Goal: Information Seeking & Learning: Learn about a topic

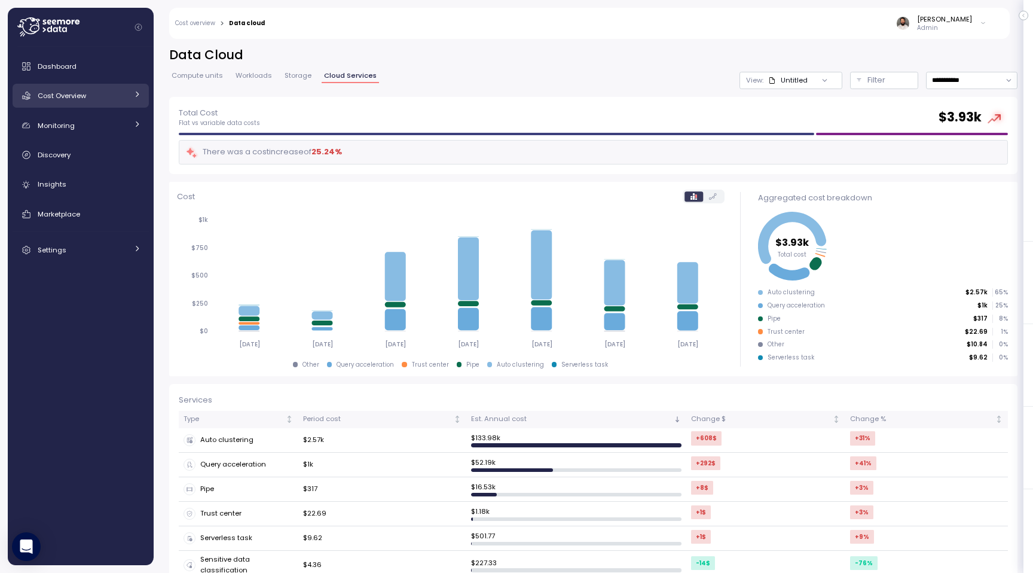
click at [64, 100] on div "Cost Overview" at bounding box center [83, 96] width 90 height 12
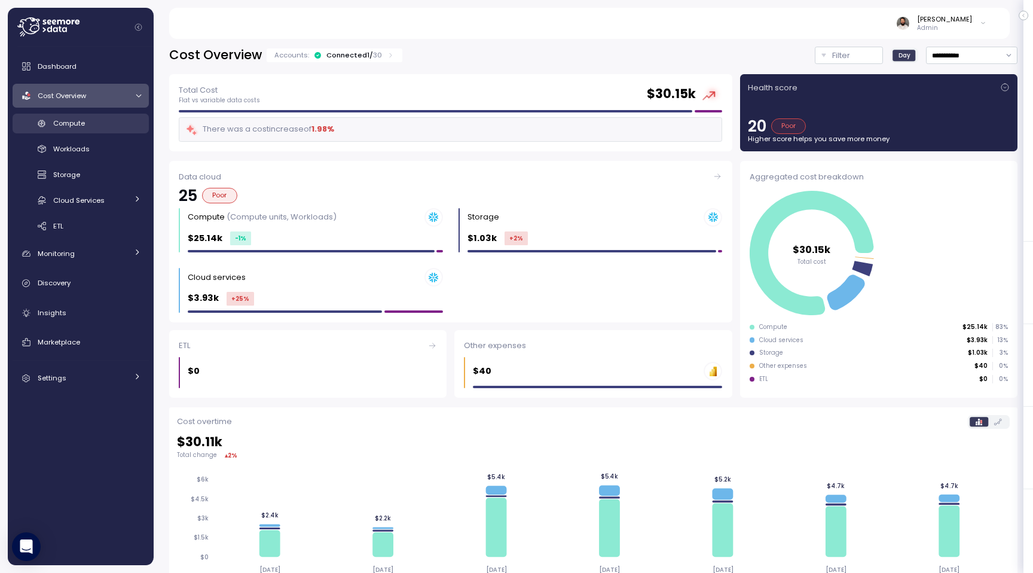
click at [110, 114] on link "Compute" at bounding box center [81, 124] width 136 height 20
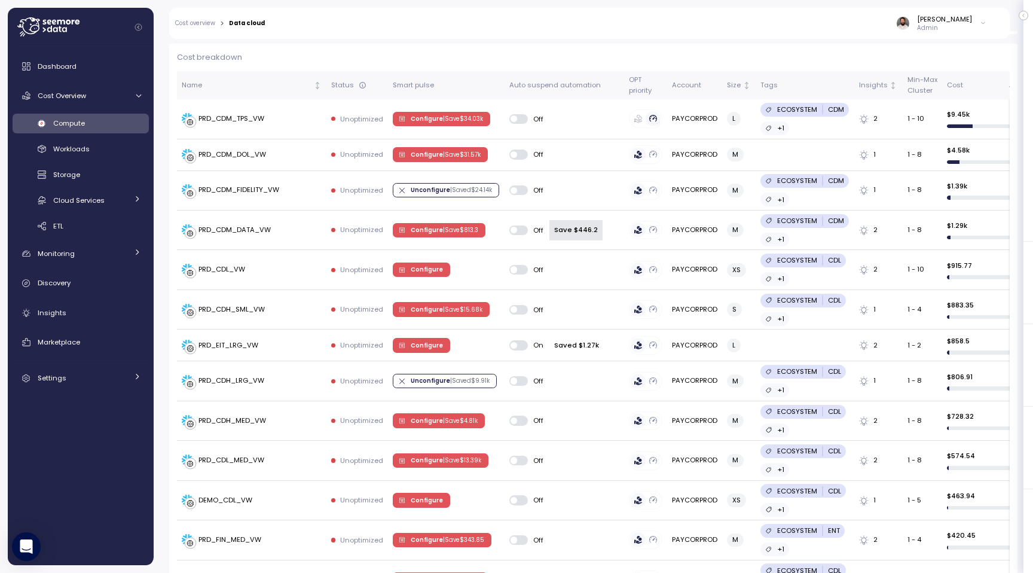
scroll to position [308, 0]
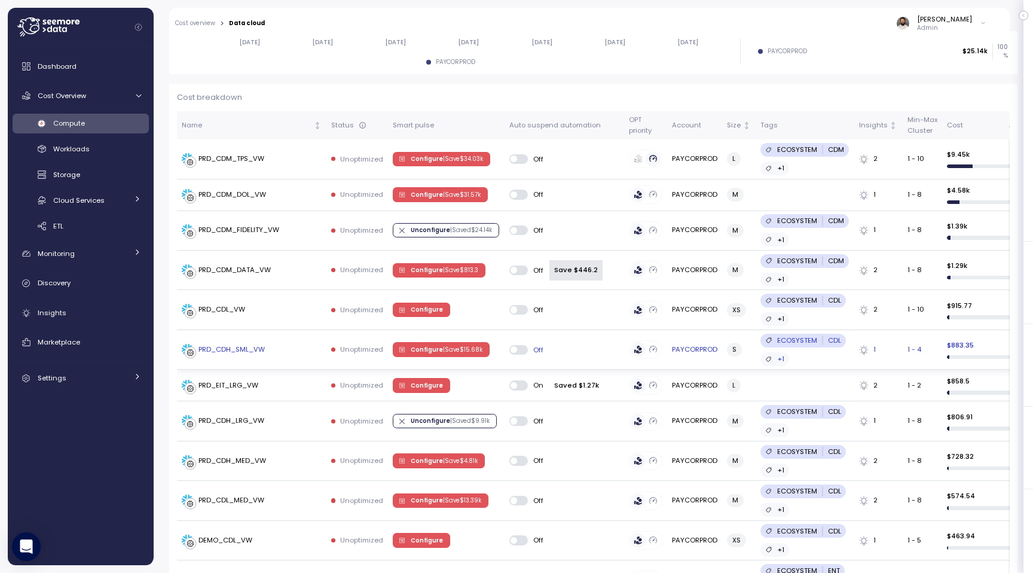
click at [306, 350] on div "PRD_CDH_SML_VW" at bounding box center [252, 350] width 140 height 12
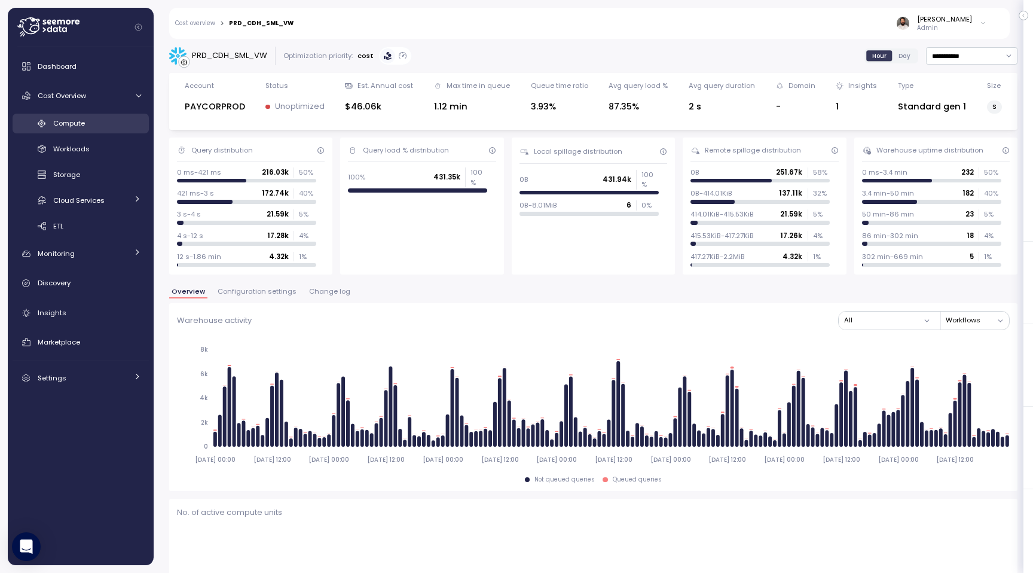
click at [129, 129] on link "Compute" at bounding box center [81, 124] width 136 height 20
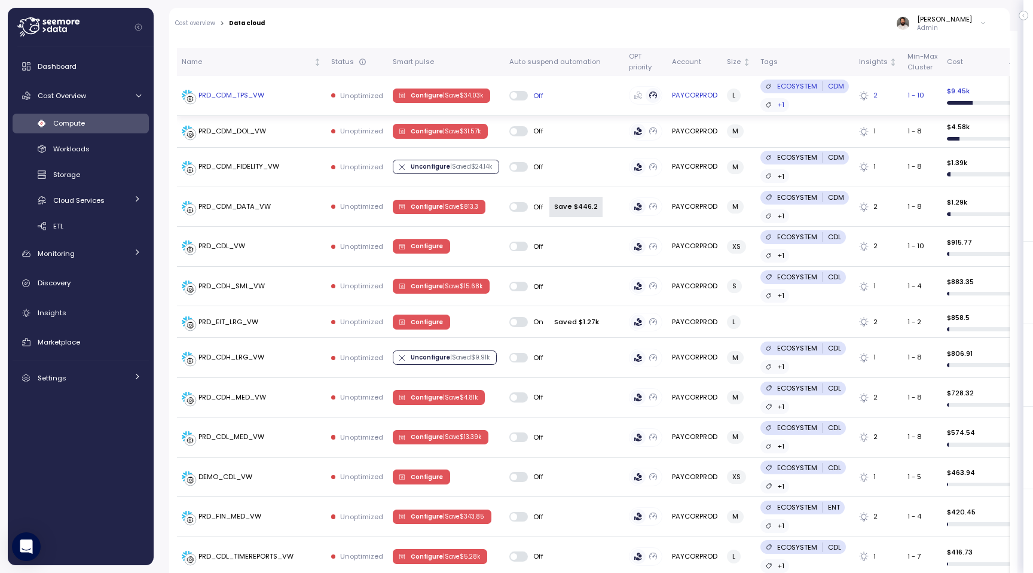
scroll to position [463, 0]
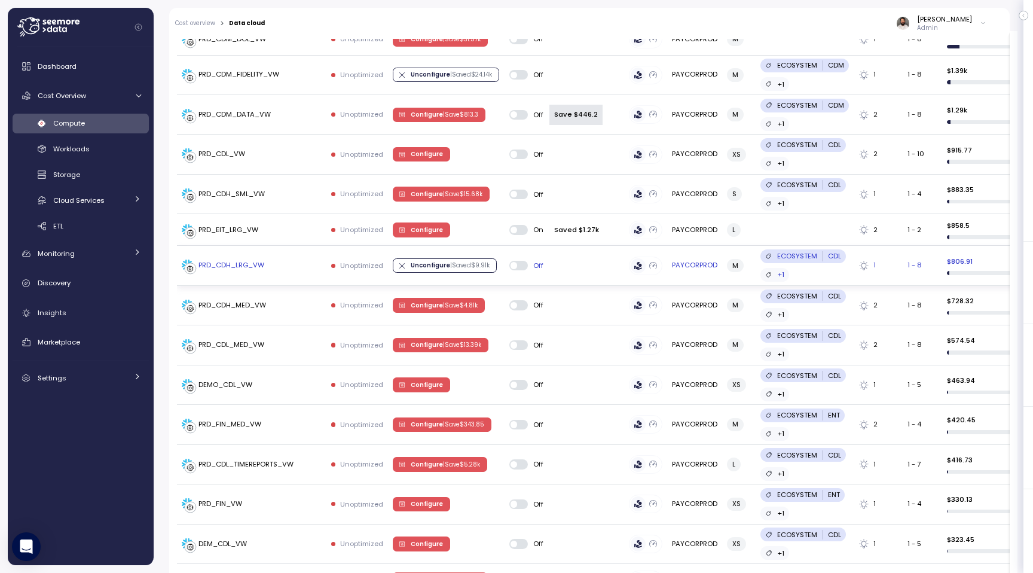
click at [283, 260] on div "PRD_CDH_LRG_VW" at bounding box center [252, 265] width 140 height 12
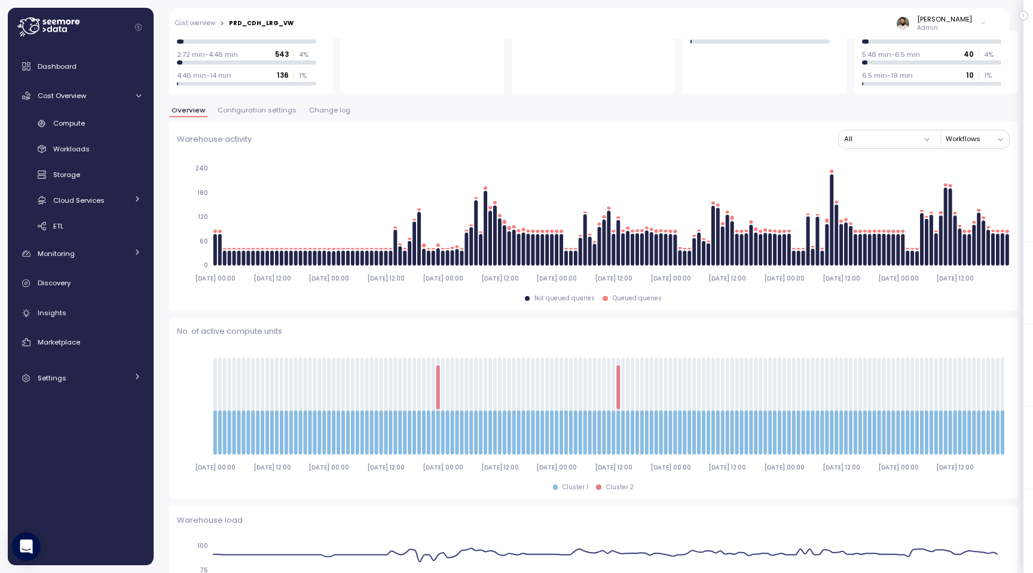
scroll to position [146, 0]
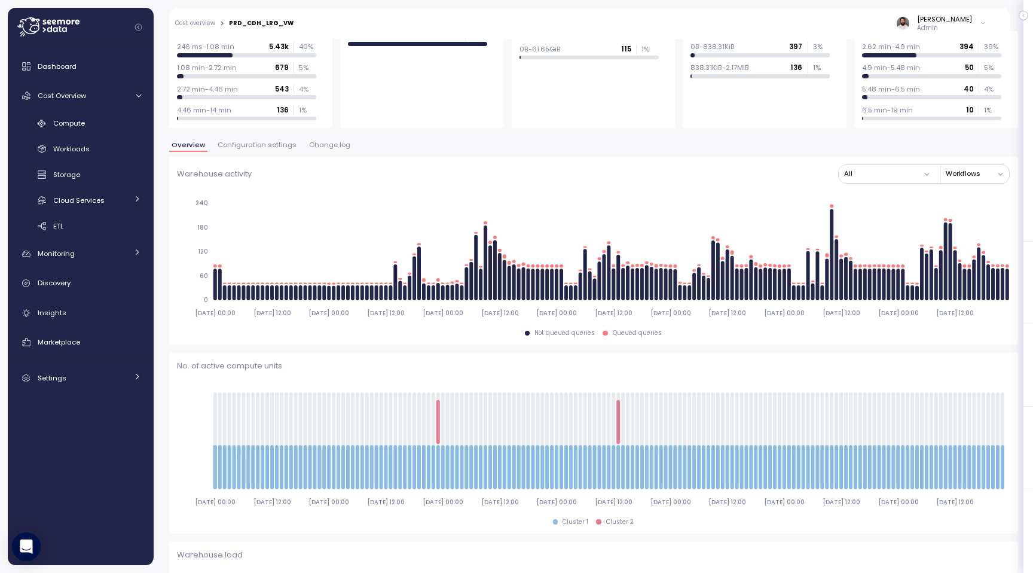
click at [316, 149] on button "Change log" at bounding box center [330, 147] width 46 height 10
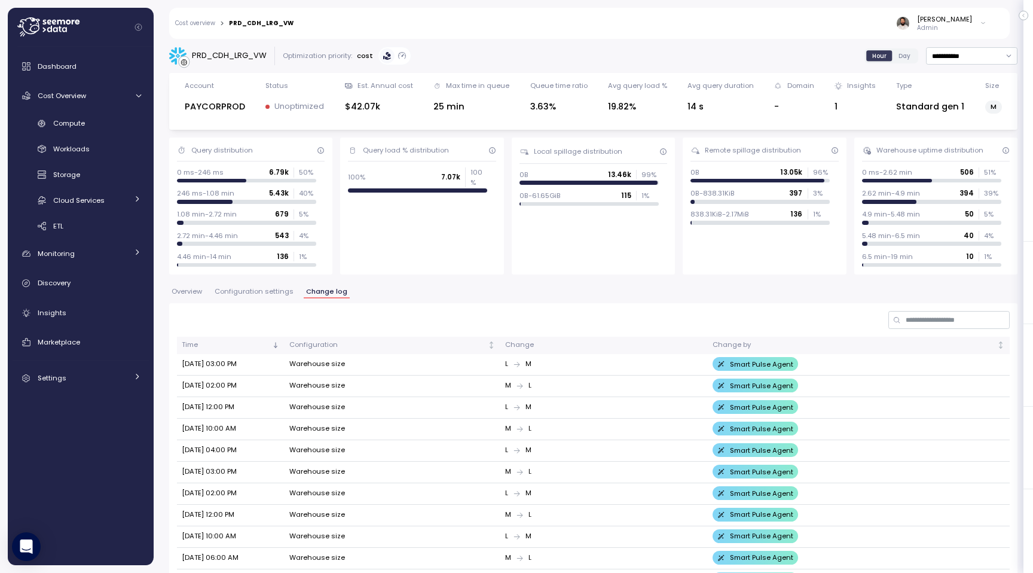
click at [277, 290] on span "Configuration settings" at bounding box center [254, 291] width 79 height 7
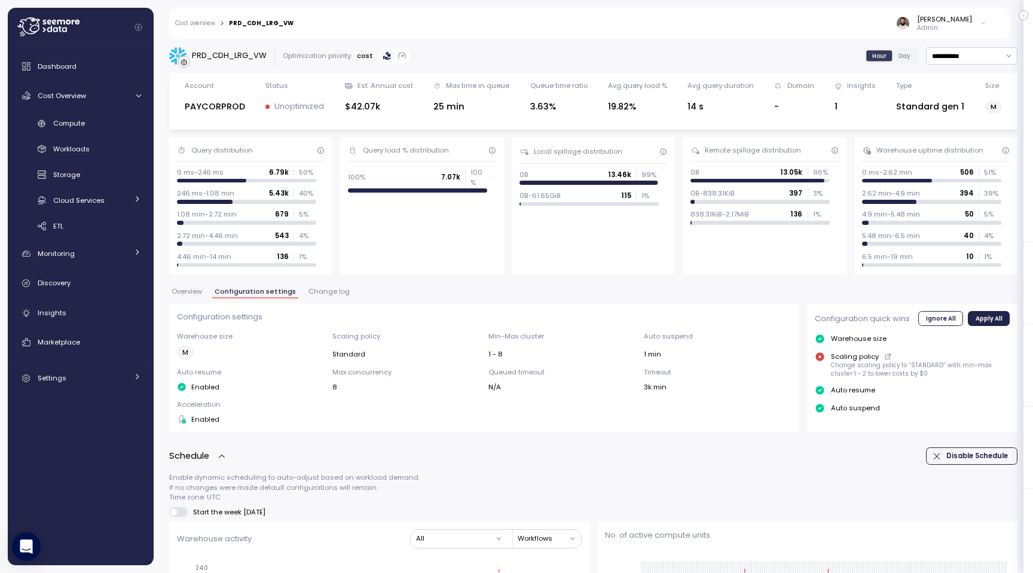
click at [308, 292] on span "Change log" at bounding box center [328, 291] width 41 height 7
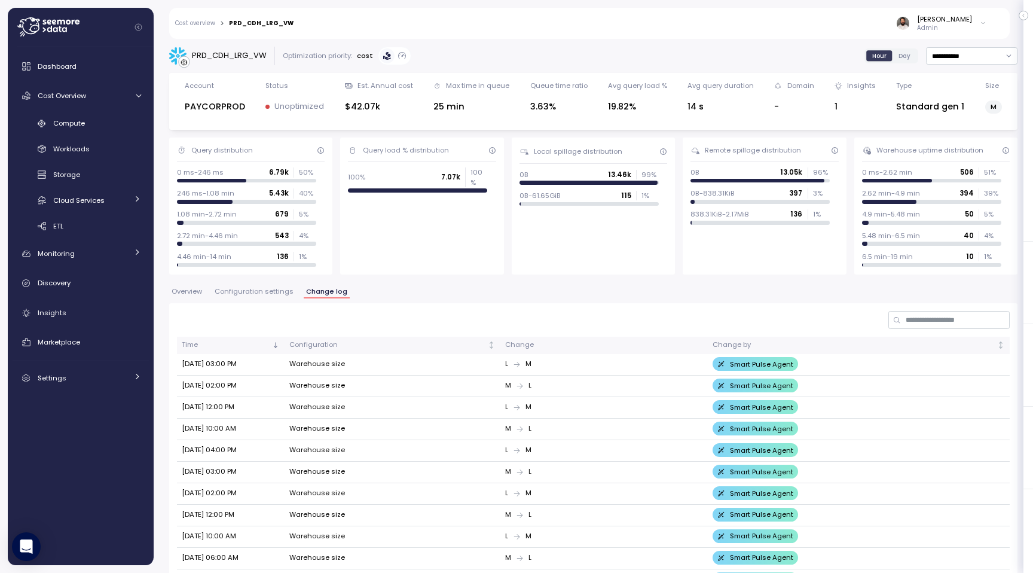
click at [256, 293] on span "Configuration settings" at bounding box center [254, 291] width 79 height 7
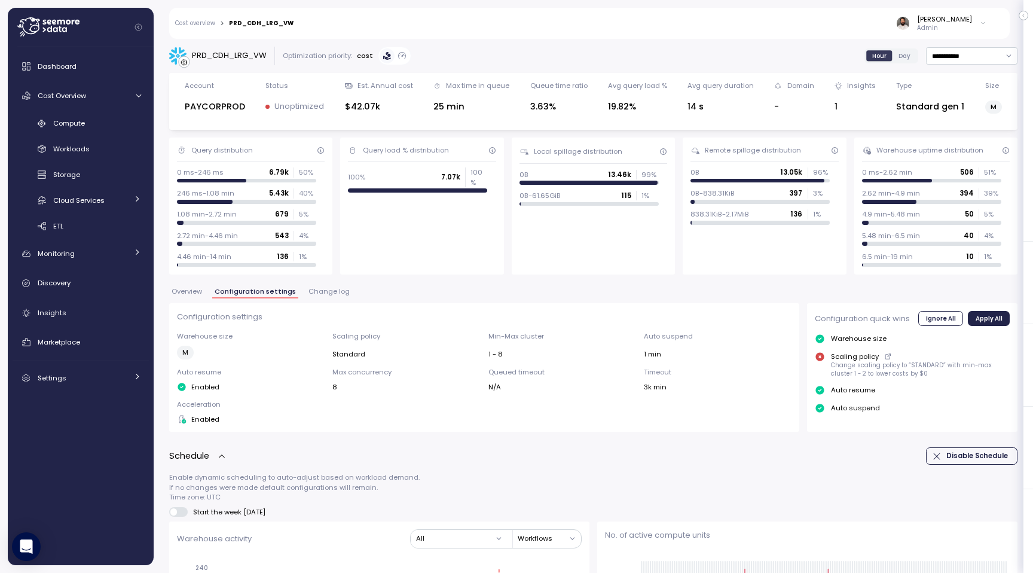
click at [199, 291] on span "Overview" at bounding box center [187, 291] width 30 height 7
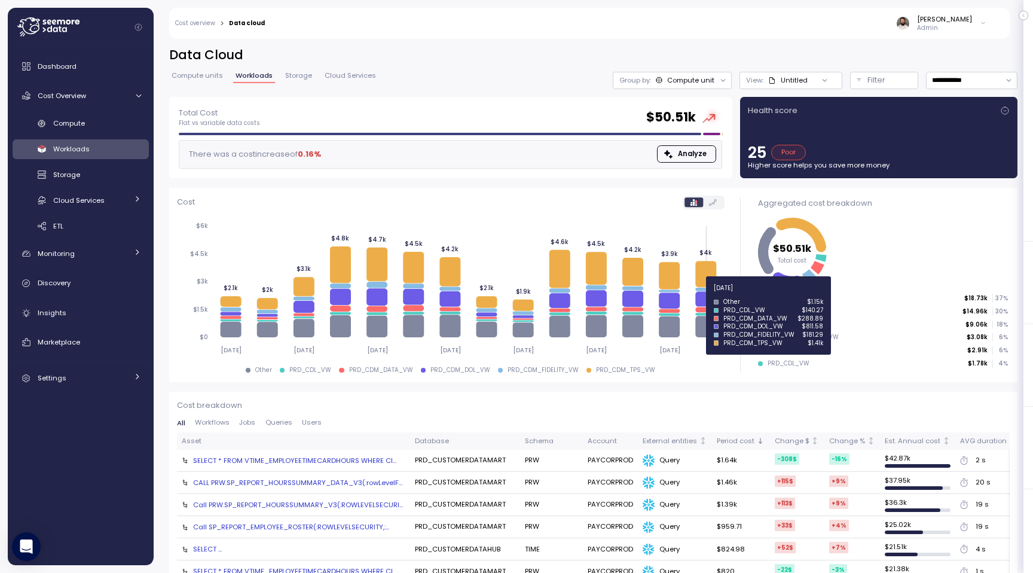
click at [707, 295] on icon at bounding box center [705, 298] width 21 height 15
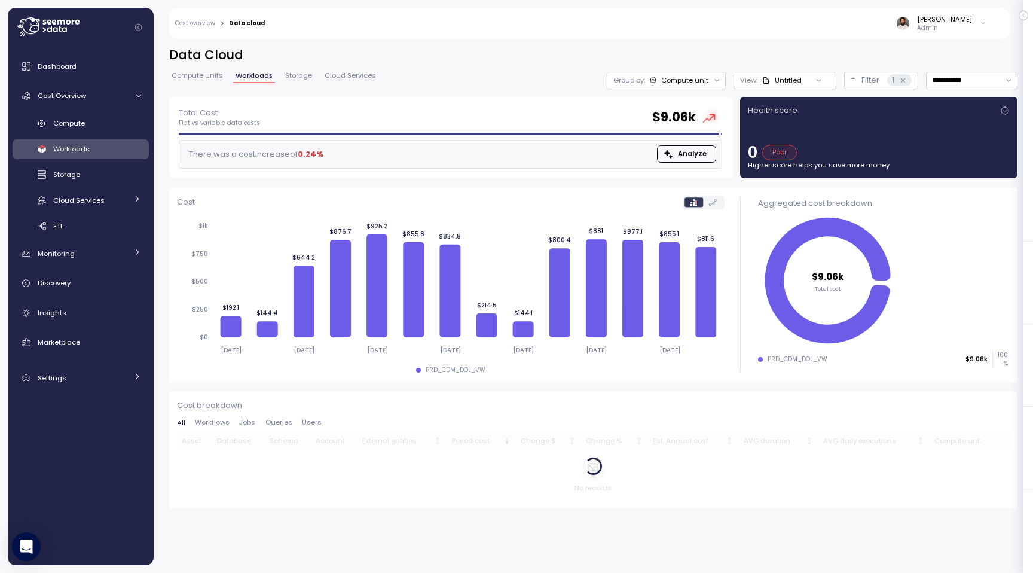
click at [298, 424] on button "Users" at bounding box center [311, 423] width 29 height 8
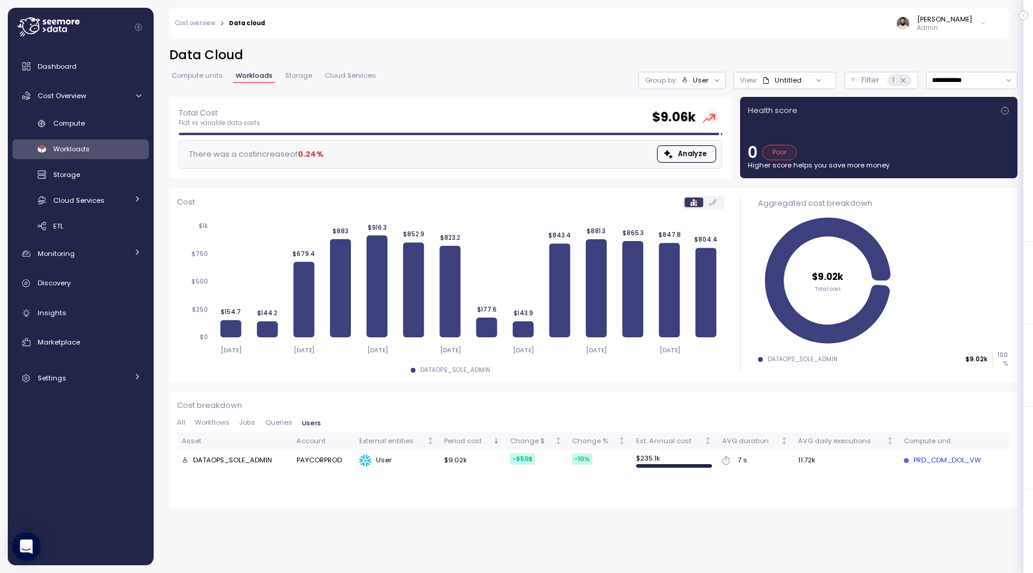
click at [297, 72] on span "Storage" at bounding box center [298, 75] width 27 height 7
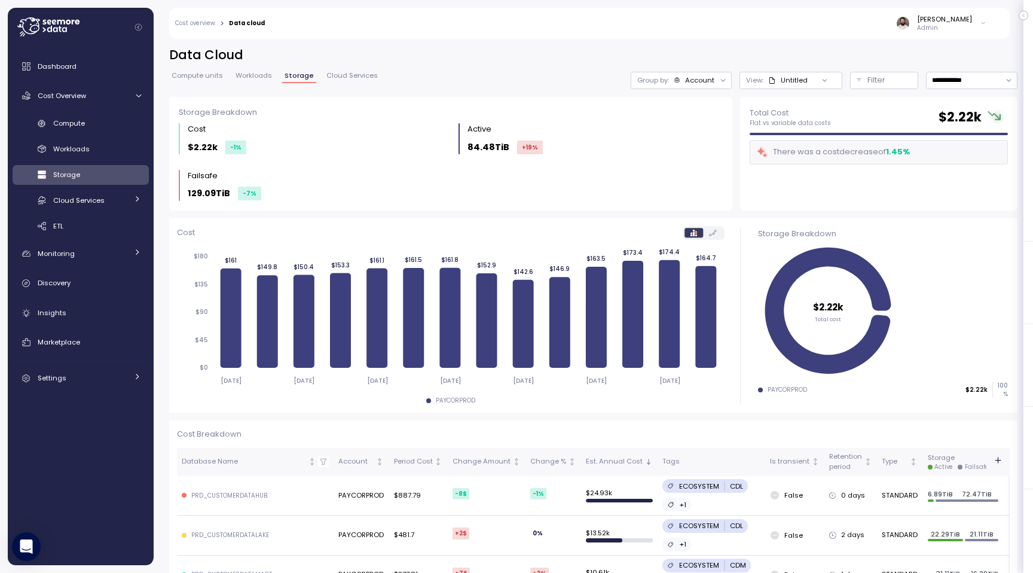
click at [255, 85] on div "Compute units Workloads Storage Cloud Services" at bounding box center [274, 80] width 211 height 16
click at [253, 73] on span "Workloads" at bounding box center [254, 75] width 36 height 7
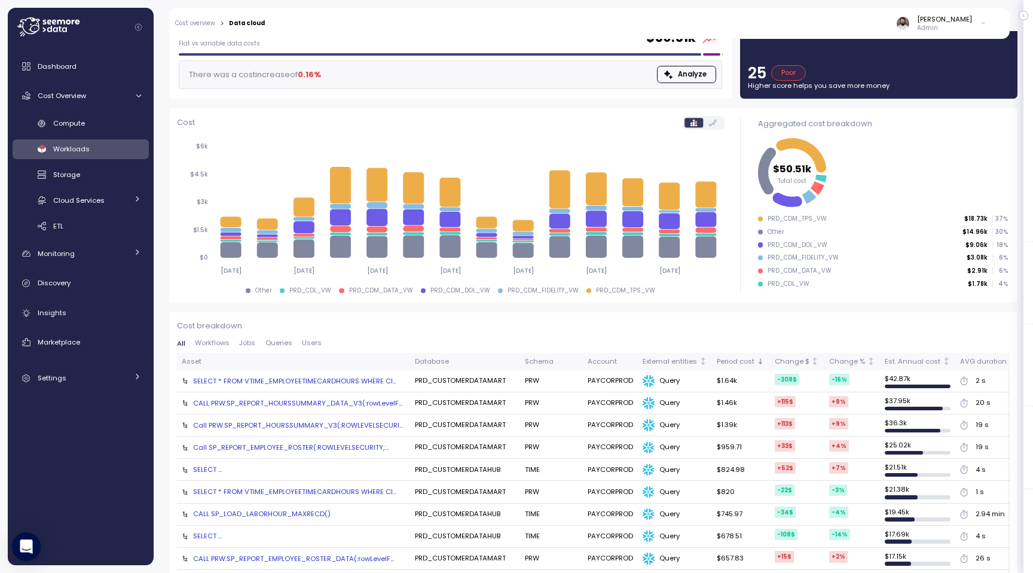
scroll to position [74, 0]
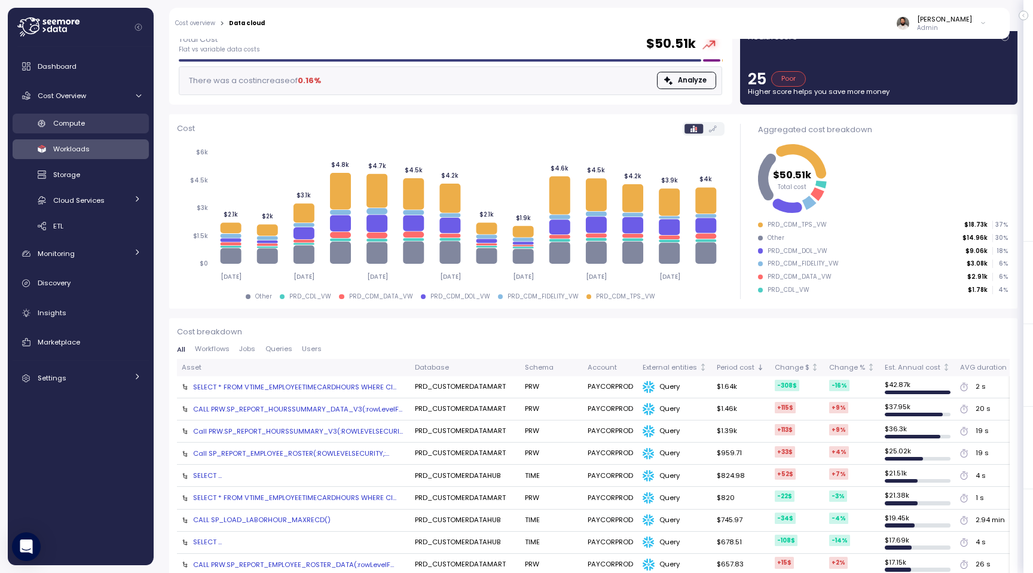
click at [107, 126] on div "Compute" at bounding box center [97, 123] width 88 height 12
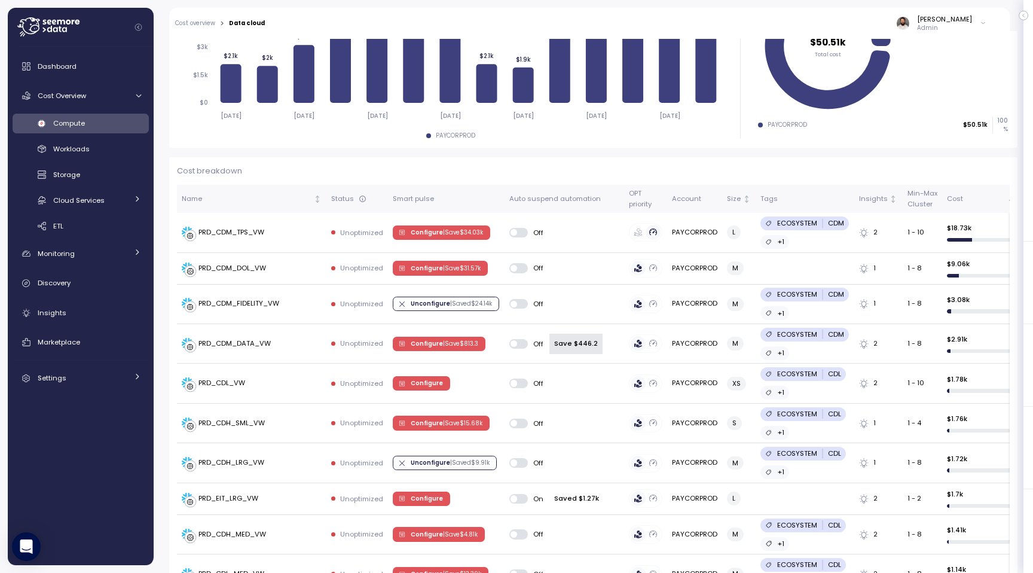
scroll to position [170, 0]
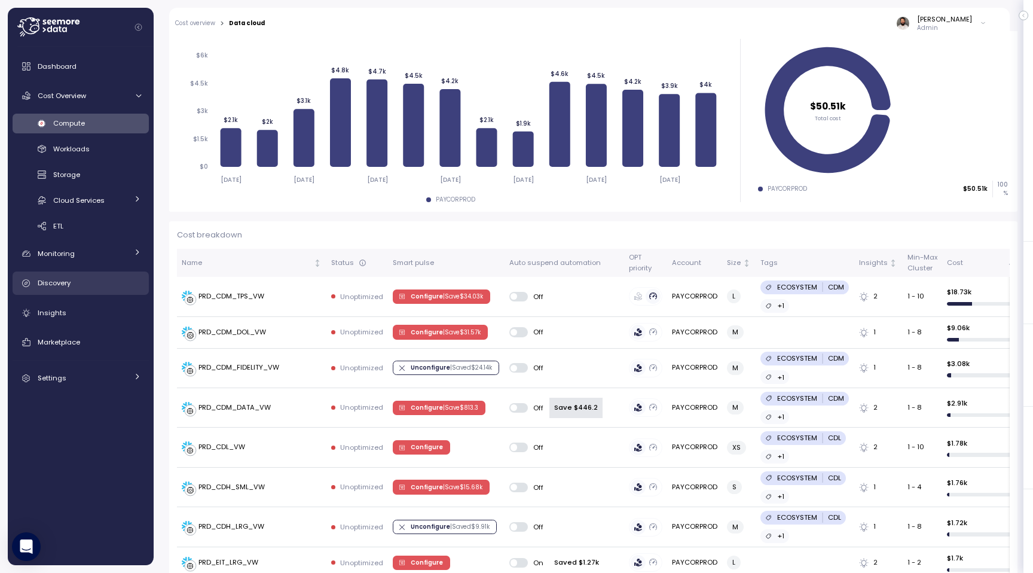
click at [89, 279] on div "Discovery" at bounding box center [89, 283] width 103 height 12
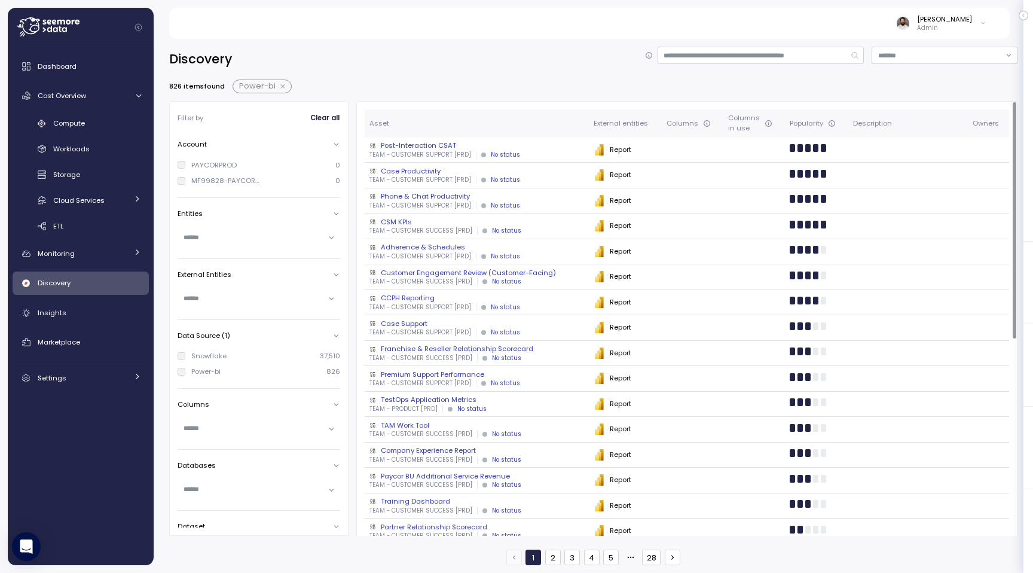
click at [466, 193] on div "Phone & Chat Productivity" at bounding box center [476, 196] width 215 height 10
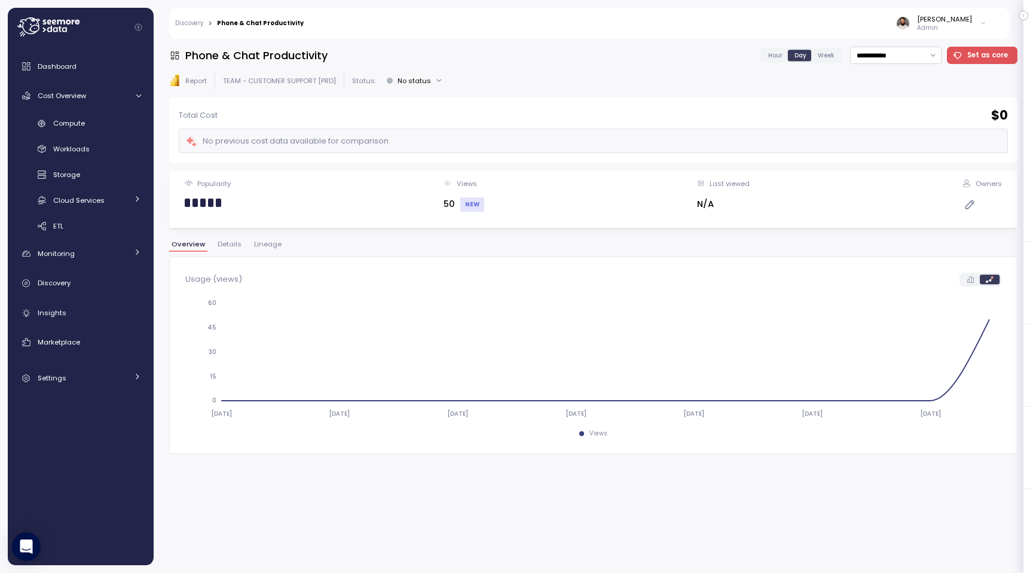
click at [269, 242] on span "Lineage" at bounding box center [268, 244] width 28 height 7
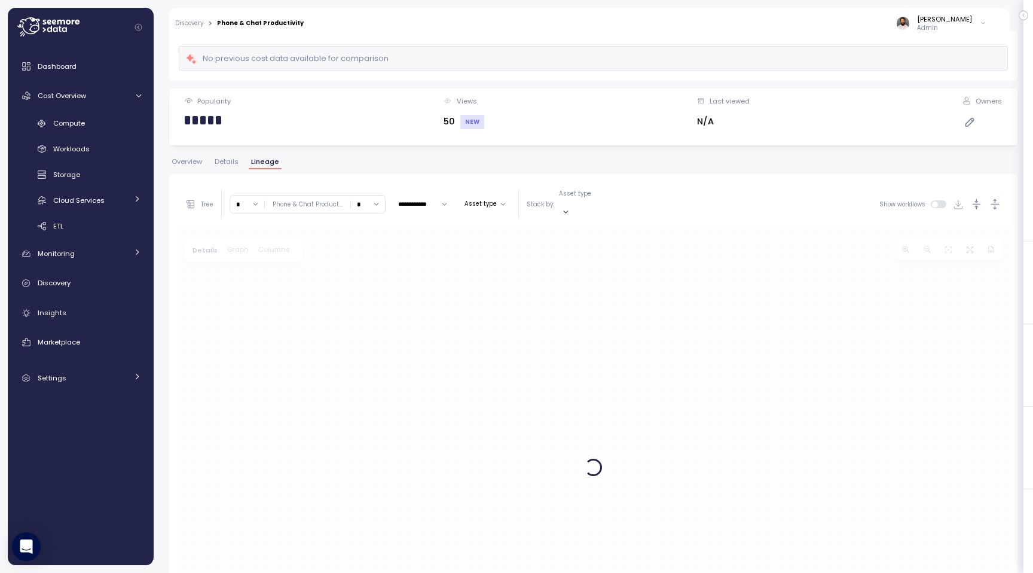
scroll to position [225, 0]
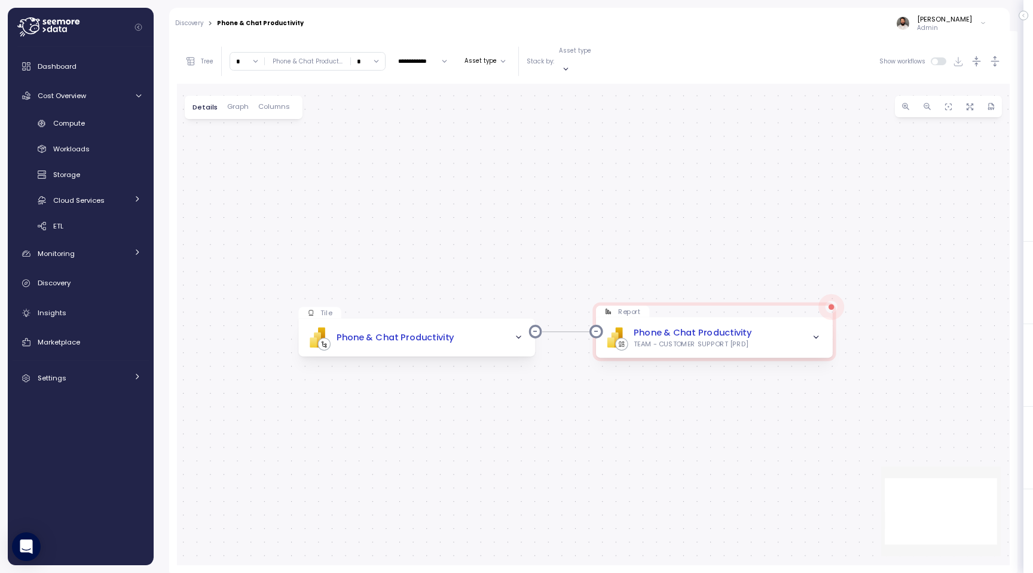
drag, startPoint x: 248, startPoint y: 50, endPoint x: 253, endPoint y: 143, distance: 94.0
click at [248, 53] on input "*" at bounding box center [247, 61] width 34 height 17
click at [250, 167] on div "5" at bounding box center [249, 174] width 32 height 16
type input "*"
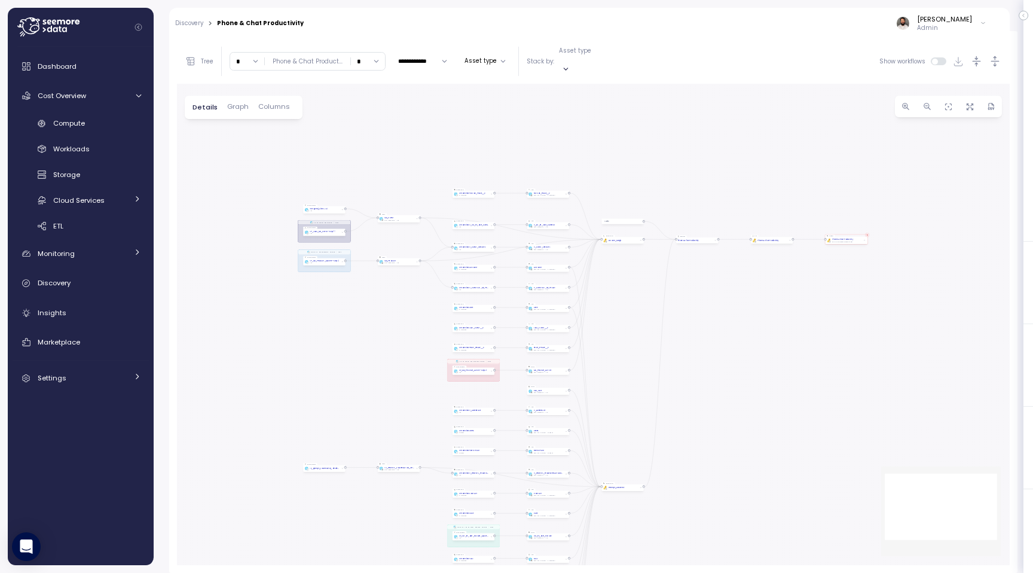
drag, startPoint x: 634, startPoint y: 252, endPoint x: 627, endPoint y: 336, distance: 84.7
click at [627, 336] on div "TK_SP_LOAD_MD_CLIENT Task LOAD_SP_MD_PRODUCT_MASTER Task TK_SP_LOAD_MD_PRICING_…" at bounding box center [593, 324] width 833 height 481
click at [109, 129] on div "Compute" at bounding box center [97, 123] width 88 height 12
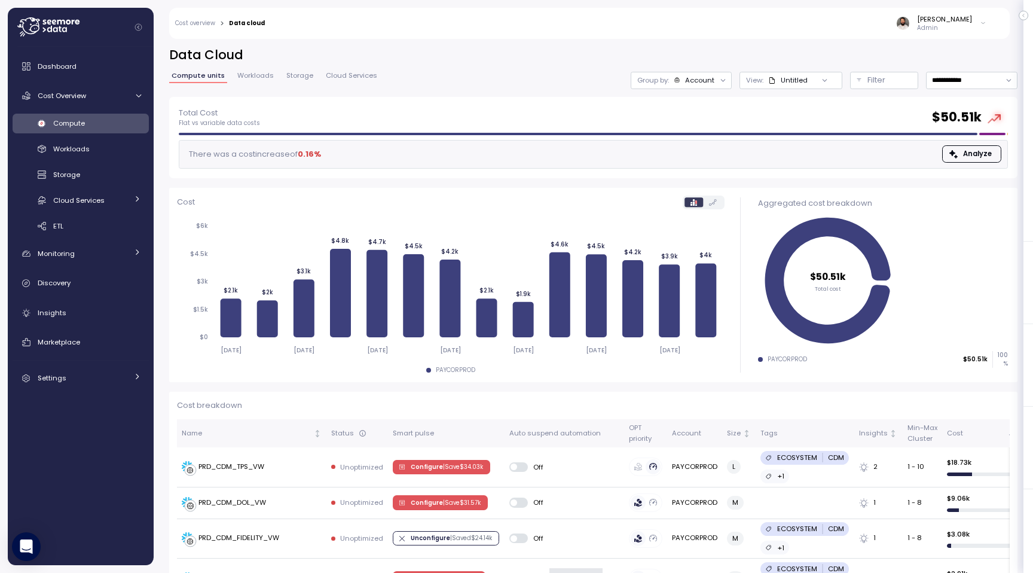
click at [711, 77] on div "Account" at bounding box center [699, 80] width 29 height 10
click at [723, 57] on h2 "Data Cloud" at bounding box center [593, 55] width 848 height 17
click at [213, 23] on link "Cost overview" at bounding box center [195, 23] width 40 height 6
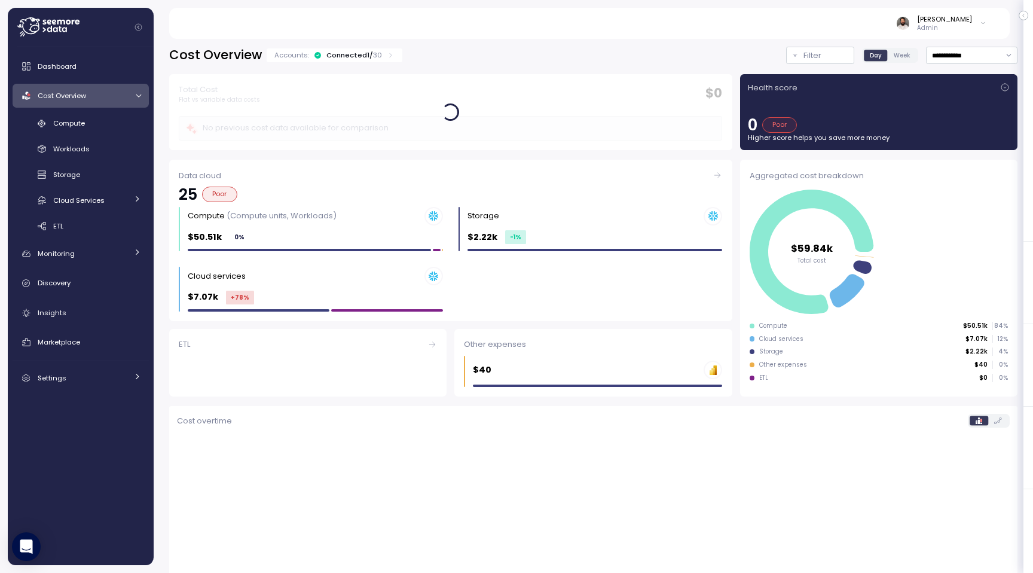
click at [352, 57] on div "Connected 1 / 30" at bounding box center [354, 55] width 56 height 10
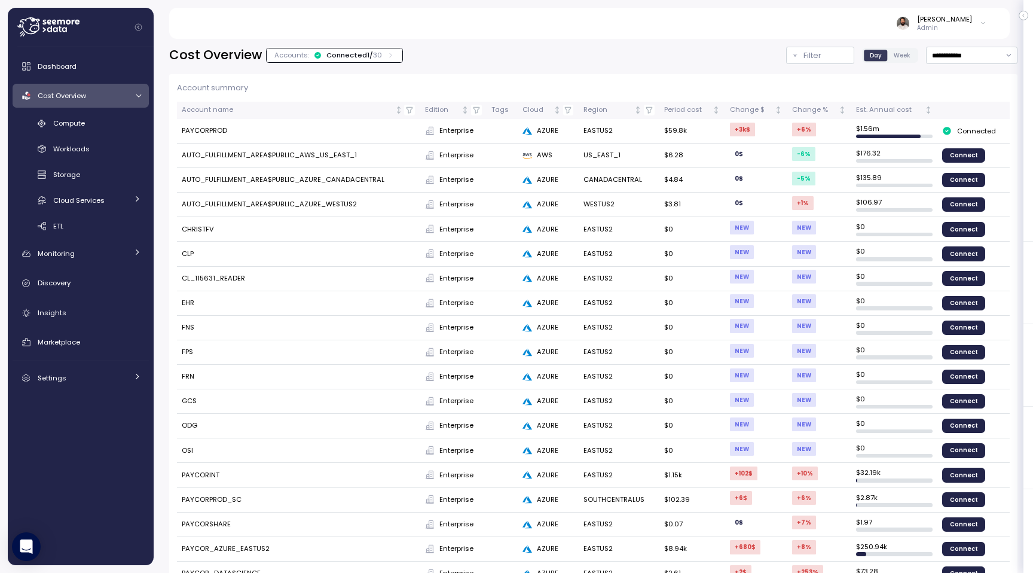
click at [890, 123] on td "$ 1.56m" at bounding box center [894, 131] width 86 height 25
click at [890, 109] on div "Est. Annual cost" at bounding box center [889, 110] width 66 height 11
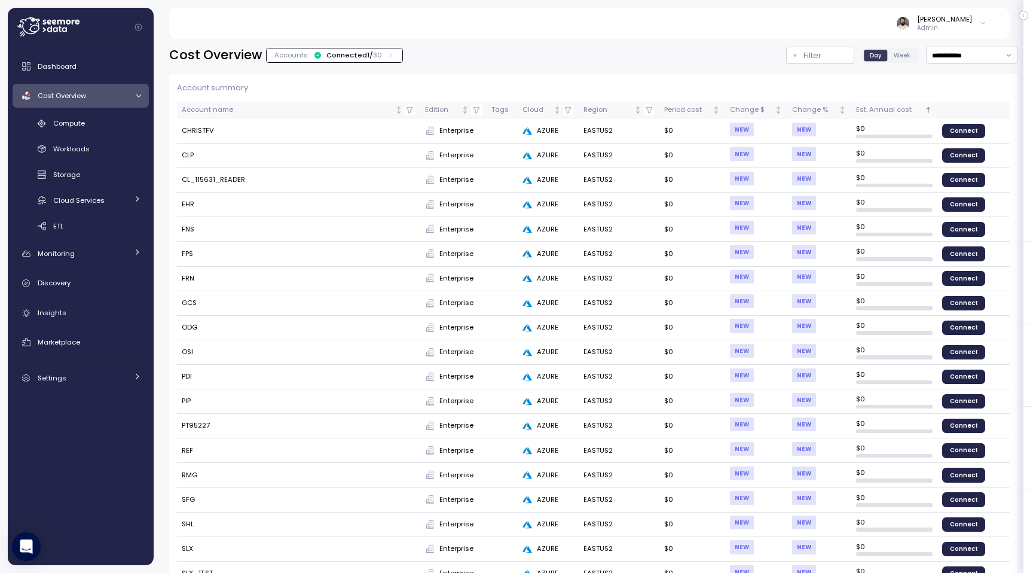
click at [890, 106] on div "Est. Annual cost" at bounding box center [889, 110] width 66 height 11
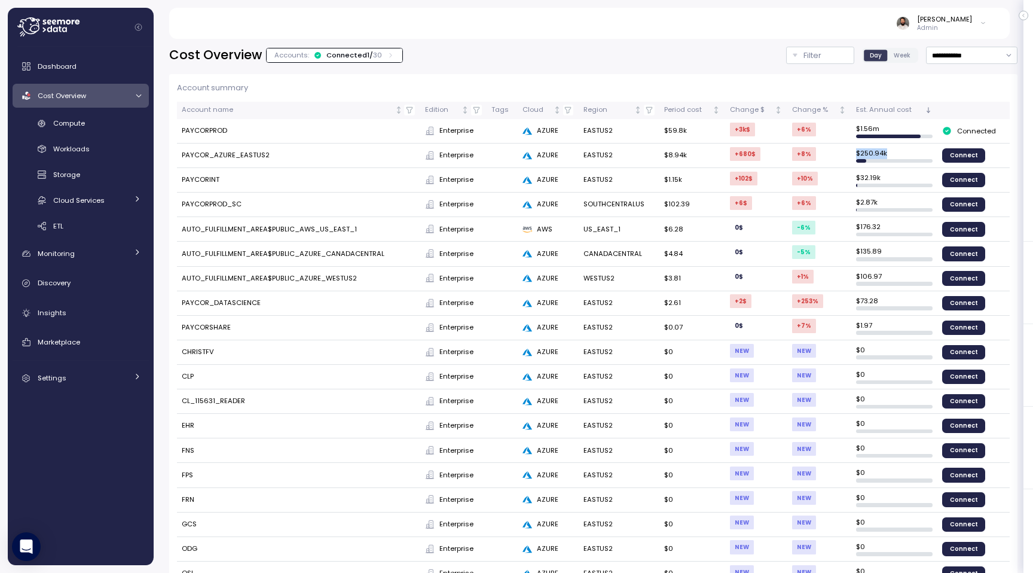
drag, startPoint x: 849, startPoint y: 154, endPoint x: 910, endPoint y: 154, distance: 61.0
click at [910, 154] on tr "PAYCOR_AZURE_EASTUS2 Enterprise AZURE EASTUS2 $8.94k +680 $ +8 % $ 250.94k Conn…" at bounding box center [593, 155] width 833 height 25
click at [185, 152] on td "PAYCOR_AZURE_EASTUS2" at bounding box center [298, 155] width 243 height 25
copy td "PAYCOR_AZURE_EASTUS2"
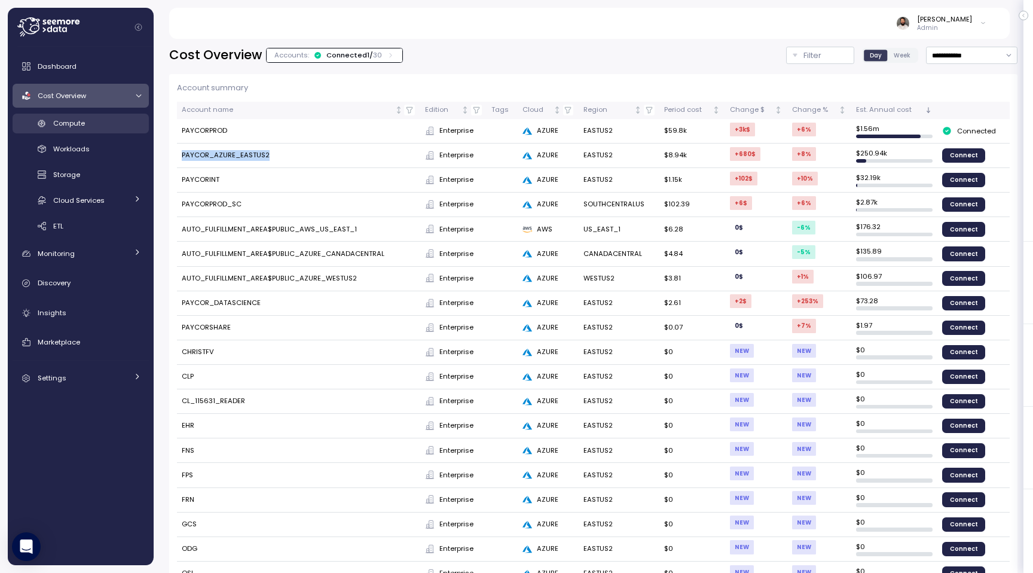
click at [109, 130] on link "Compute" at bounding box center [81, 124] width 136 height 20
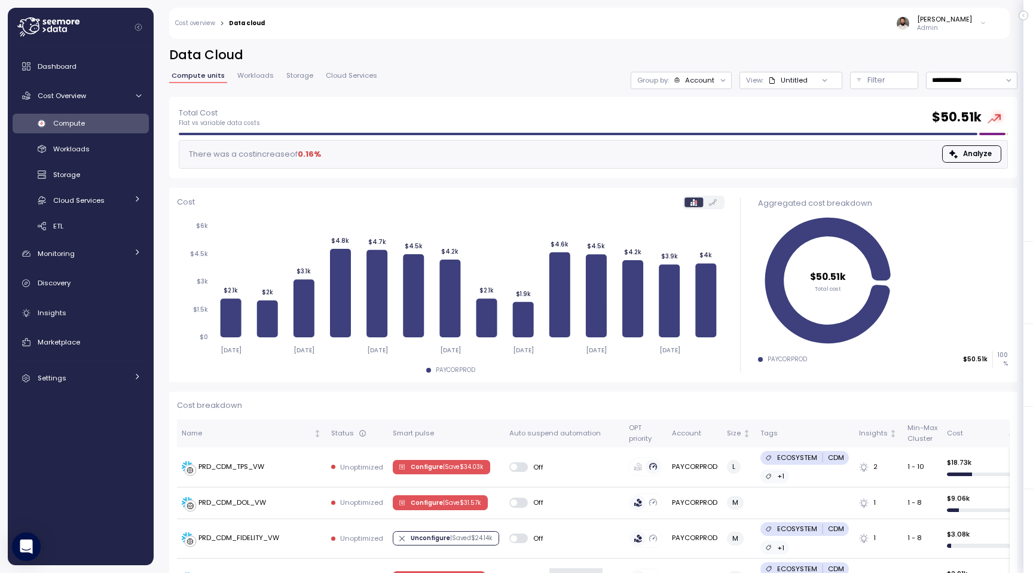
click at [947, 21] on div "[PERSON_NAME]" at bounding box center [944, 19] width 55 height 10
click at [50, 33] on icon at bounding box center [48, 26] width 62 height 19
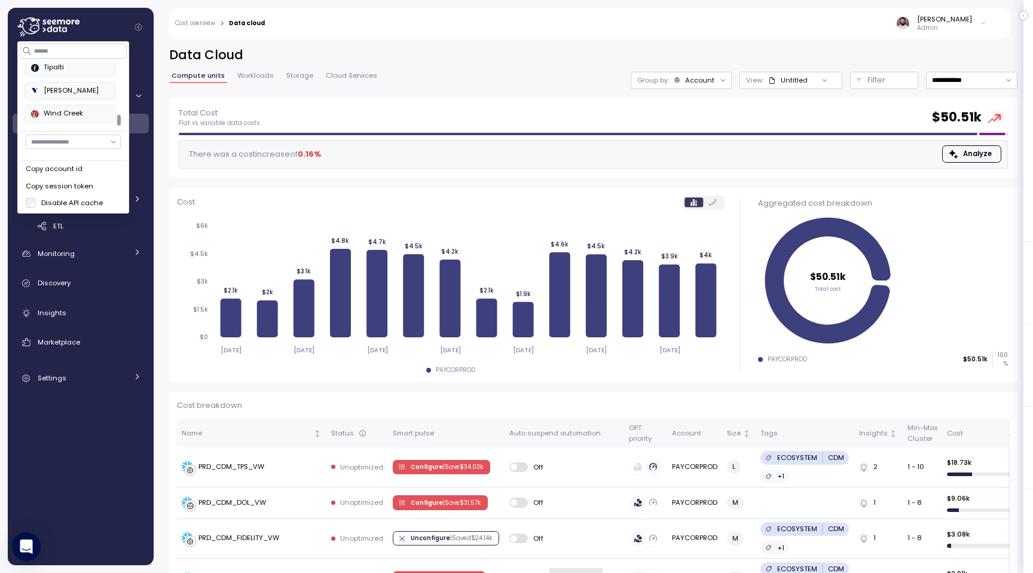
scroll to position [622, 0]
click at [55, 203] on label "Disable API cache" at bounding box center [70, 203] width 68 height 10
click at [148, 210] on div "Dashboard Cost Overview Compute Workloads Storage Cloud Services Clustering col…" at bounding box center [81, 306] width 146 height 518
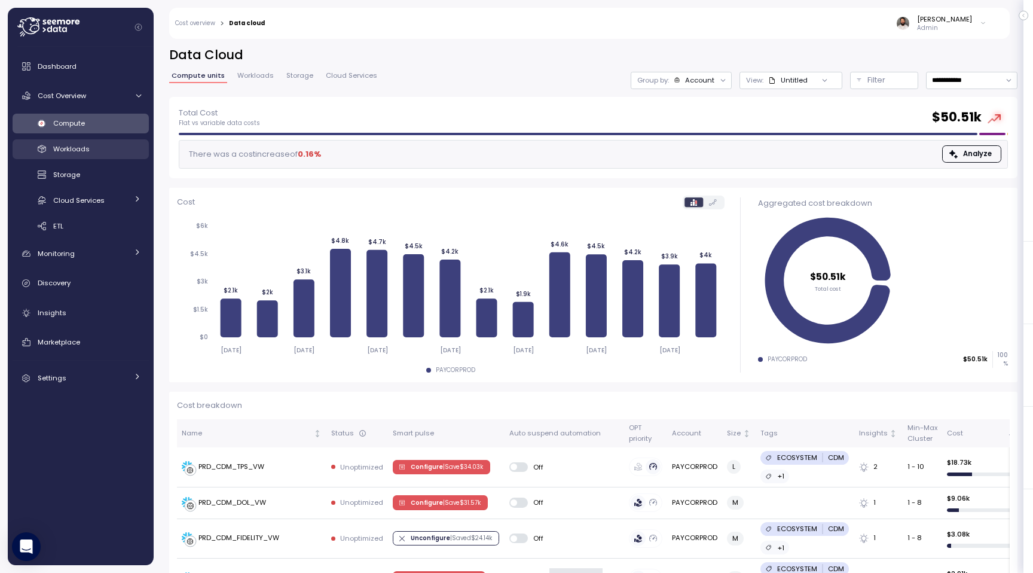
click at [71, 143] on div "Workloads" at bounding box center [97, 149] width 88 height 12
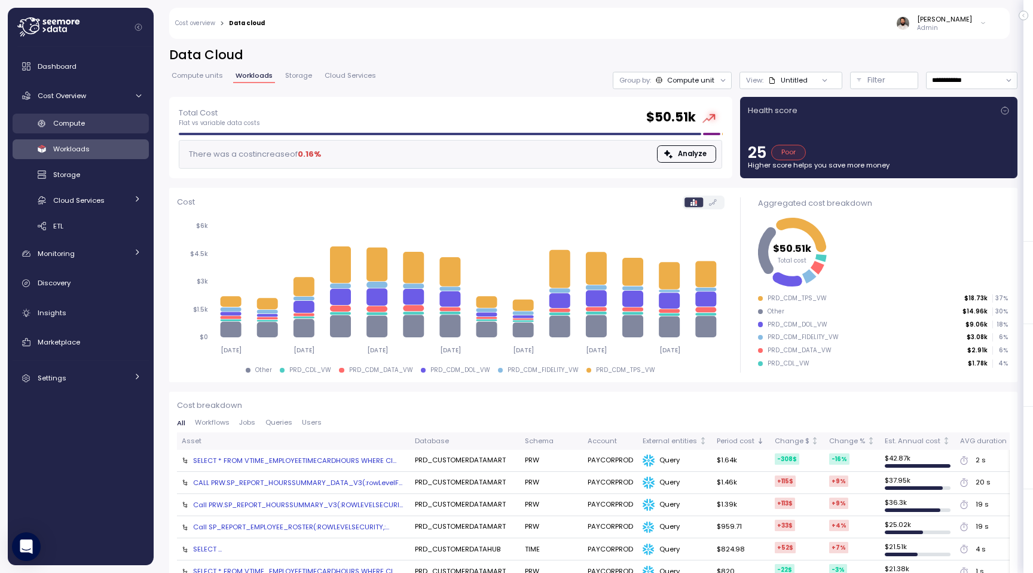
click at [83, 132] on link "Compute" at bounding box center [81, 124] width 136 height 20
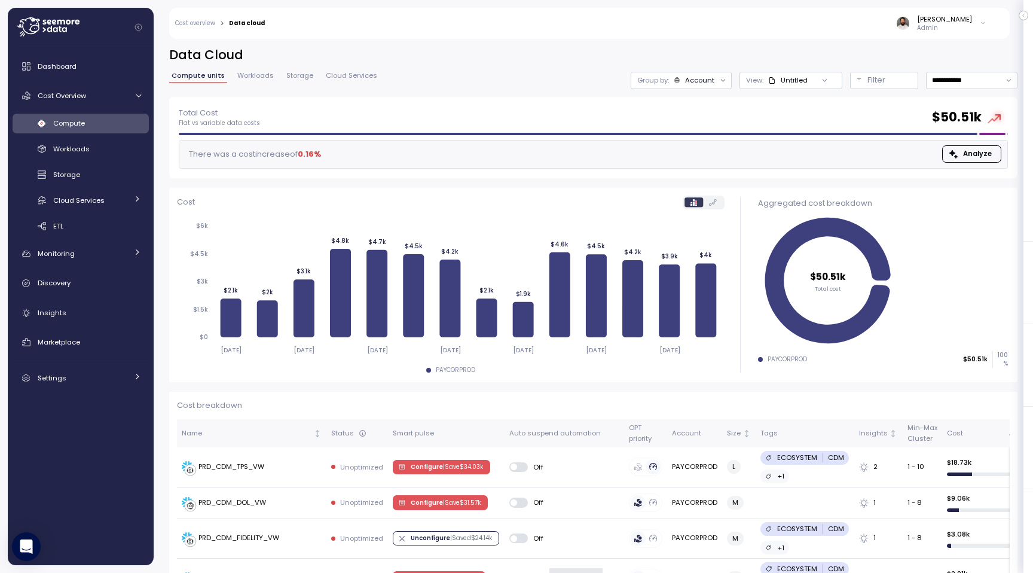
click at [698, 74] on div "Group by: Account" at bounding box center [681, 80] width 101 height 17
click at [867, 81] on p "Filter" at bounding box center [876, 80] width 18 height 12
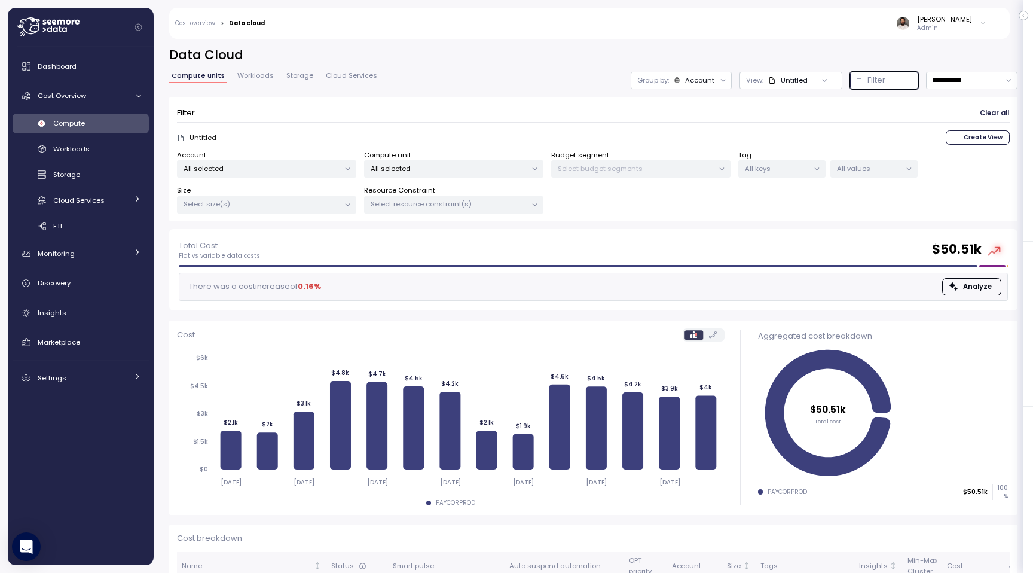
click at [249, 172] on p "All selected" at bounding box center [262, 169] width 156 height 10
click at [250, 170] on p "All selected" at bounding box center [262, 169] width 156 height 10
click at [85, 146] on span "Workloads" at bounding box center [71, 149] width 36 height 10
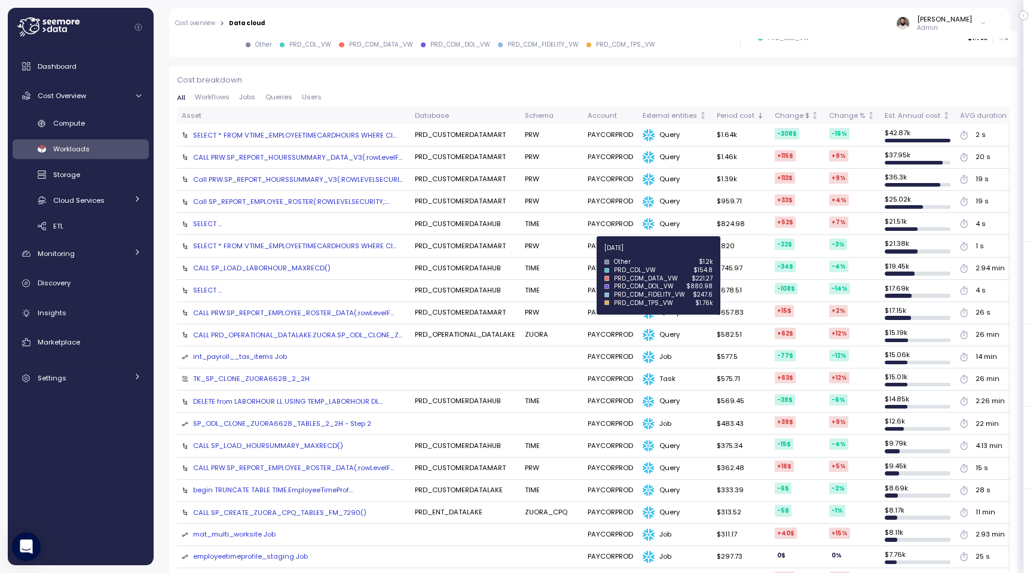
scroll to position [347, 0]
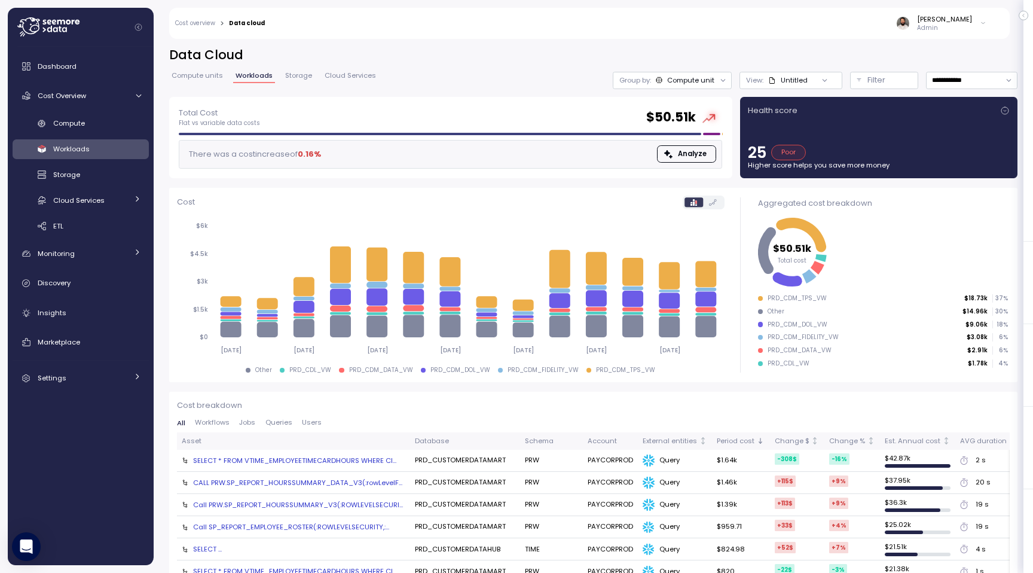
scroll to position [347, 0]
